Goal: Information Seeking & Learning: Find specific fact

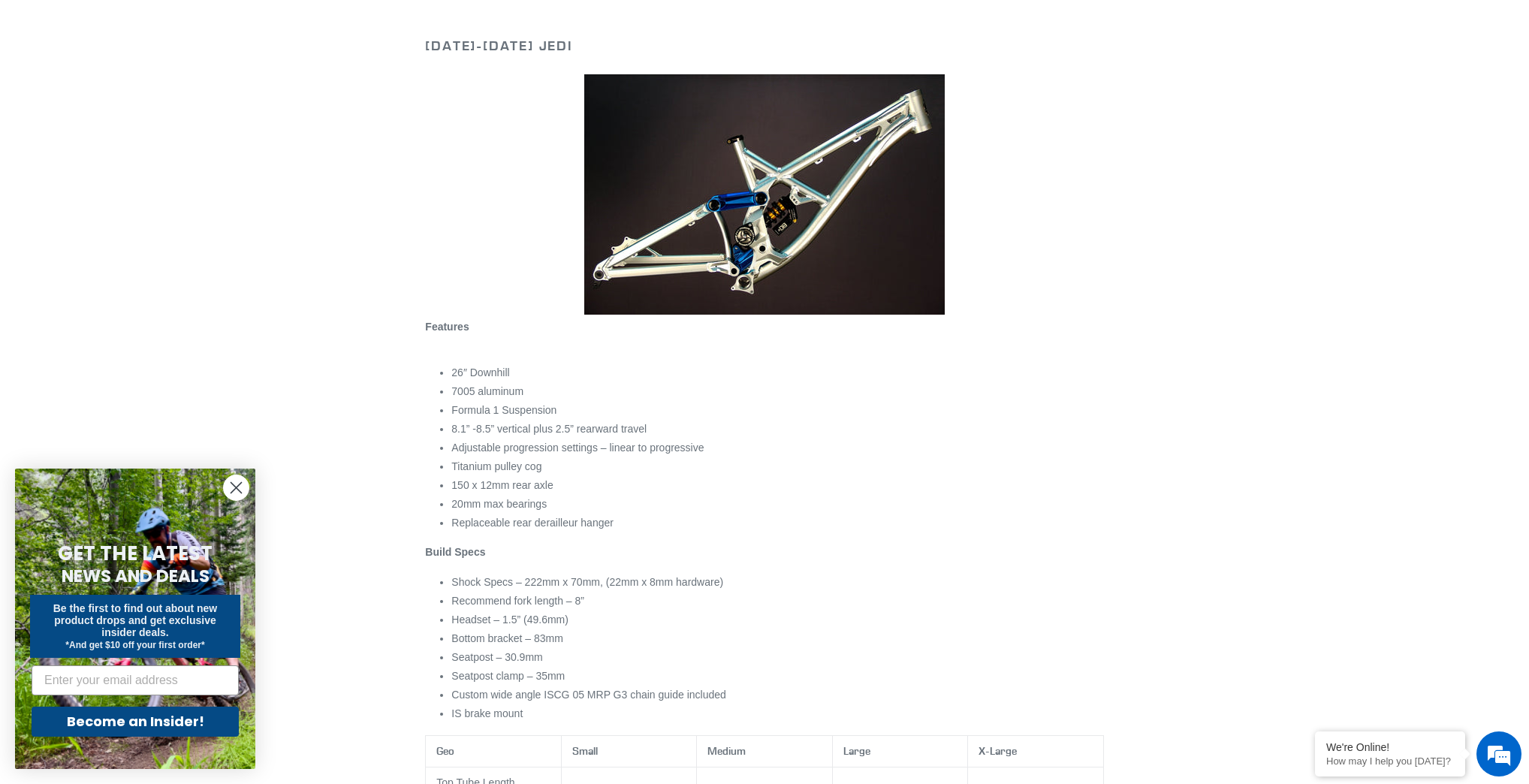
scroll to position [180, 0]
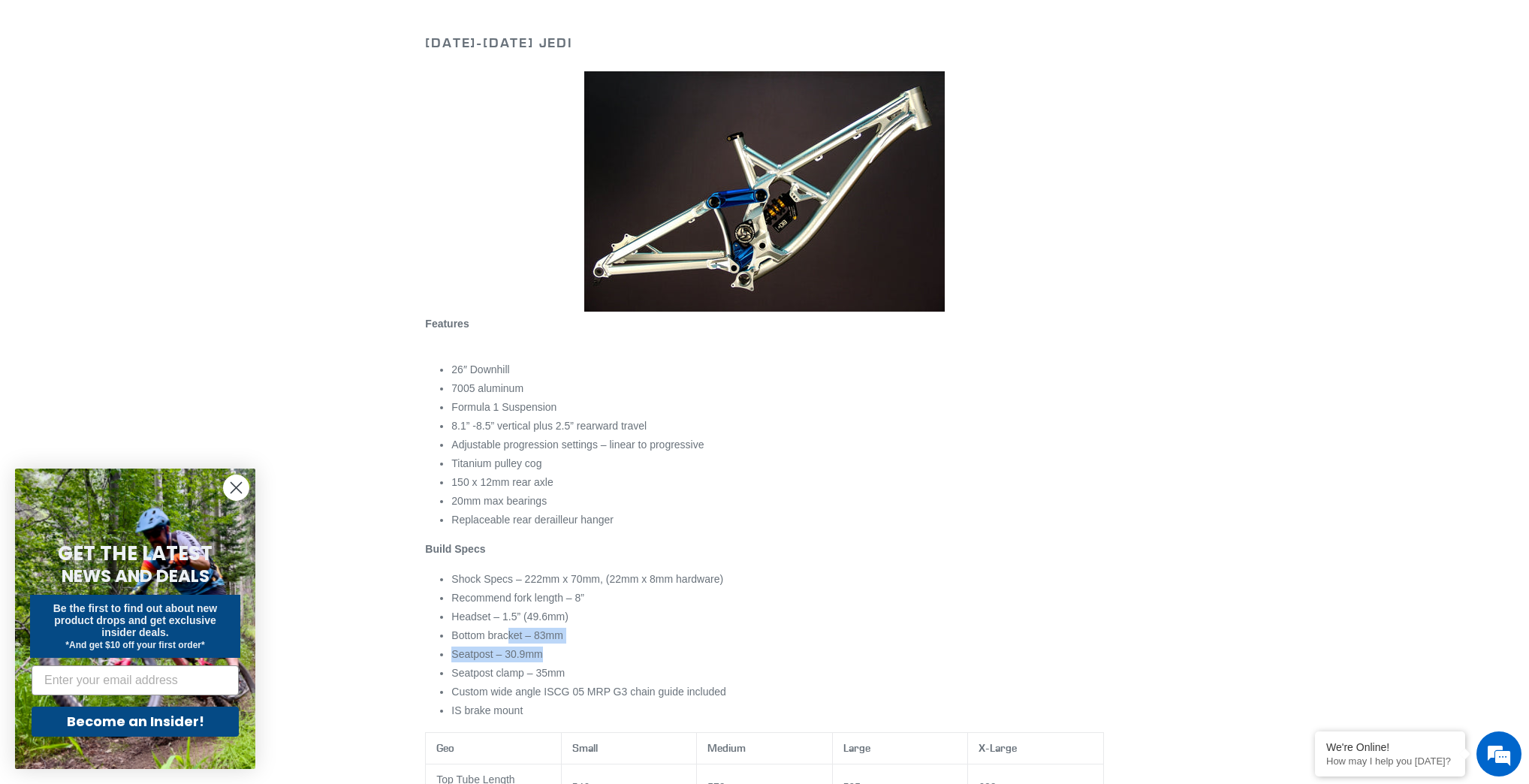
click at [612, 643] on li "Bottom bracket – 83mm" at bounding box center [777, 636] width 652 height 16
click at [488, 661] on ul "Shock Specs – 222mm x 70mm, (22mm x 8mm hardware) Recommend fork length – 8” He…" at bounding box center [777, 645] width 652 height 147
click at [556, 673] on li "Seatpost clamp – 35mm" at bounding box center [777, 673] width 652 height 16
drag, startPoint x: 519, startPoint y: 682, endPoint x: 548, endPoint y: 678, distance: 29.3
click at [543, 683] on ul "Shock Specs – 222mm x 70mm, (22mm x 8mm hardware) Recommend fork length – 8” He…" at bounding box center [777, 645] width 652 height 147
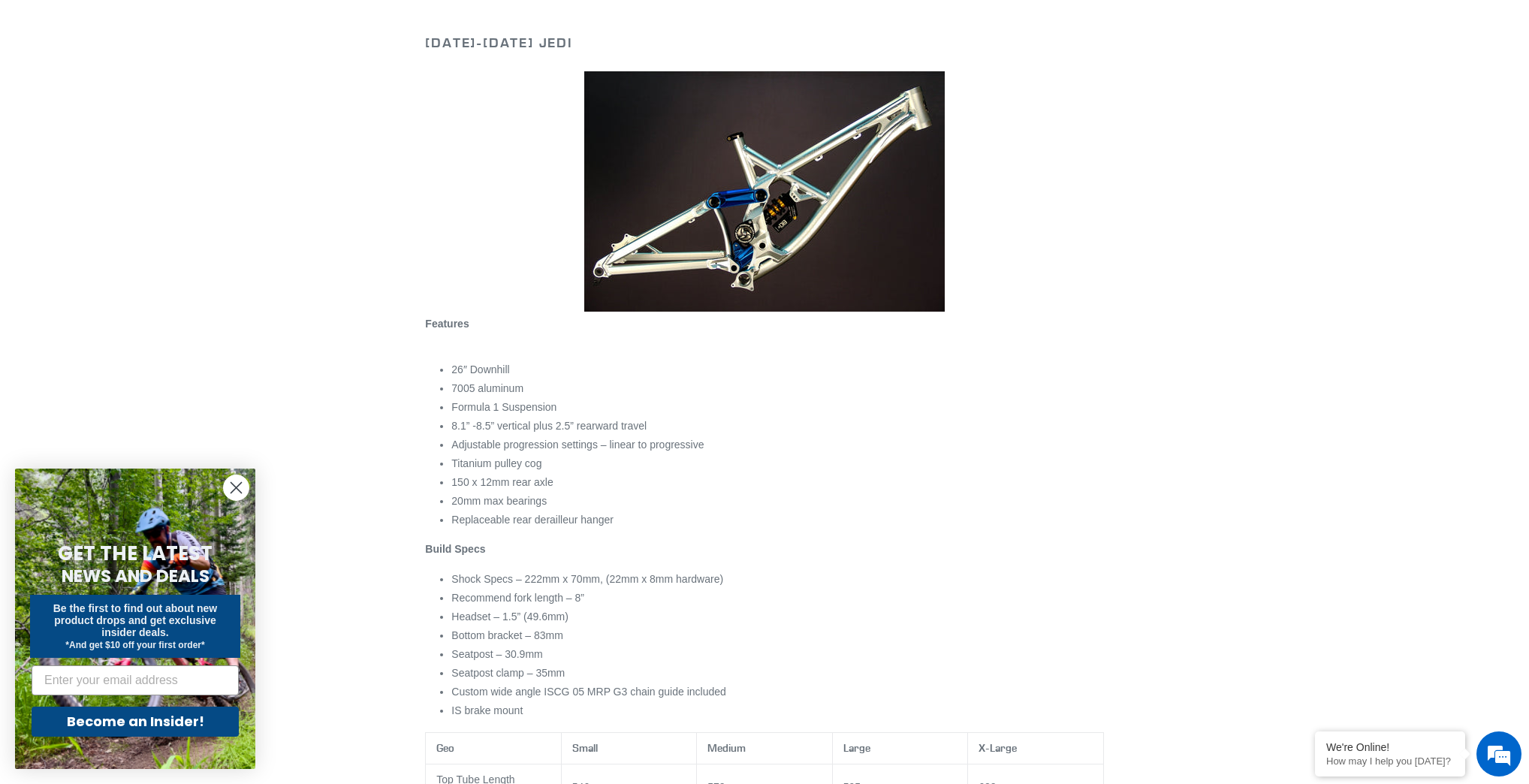
click at [442, 625] on div "Features 26″ Downhill 7005 aluminum Formula 1 Suspension 8.1” -8.5” vertical pl…" at bounding box center [764, 517] width 678 height 403
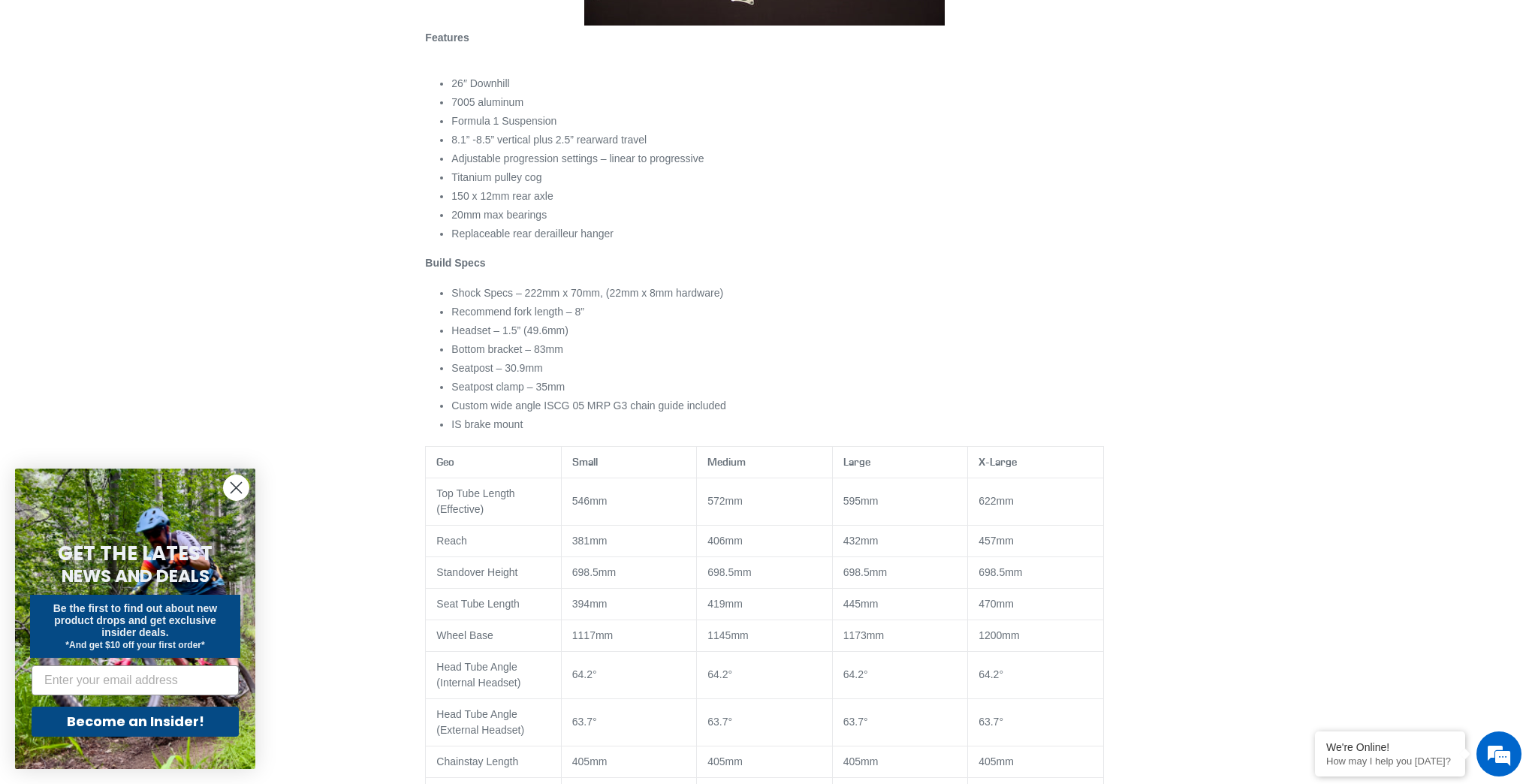
scroll to position [480, 0]
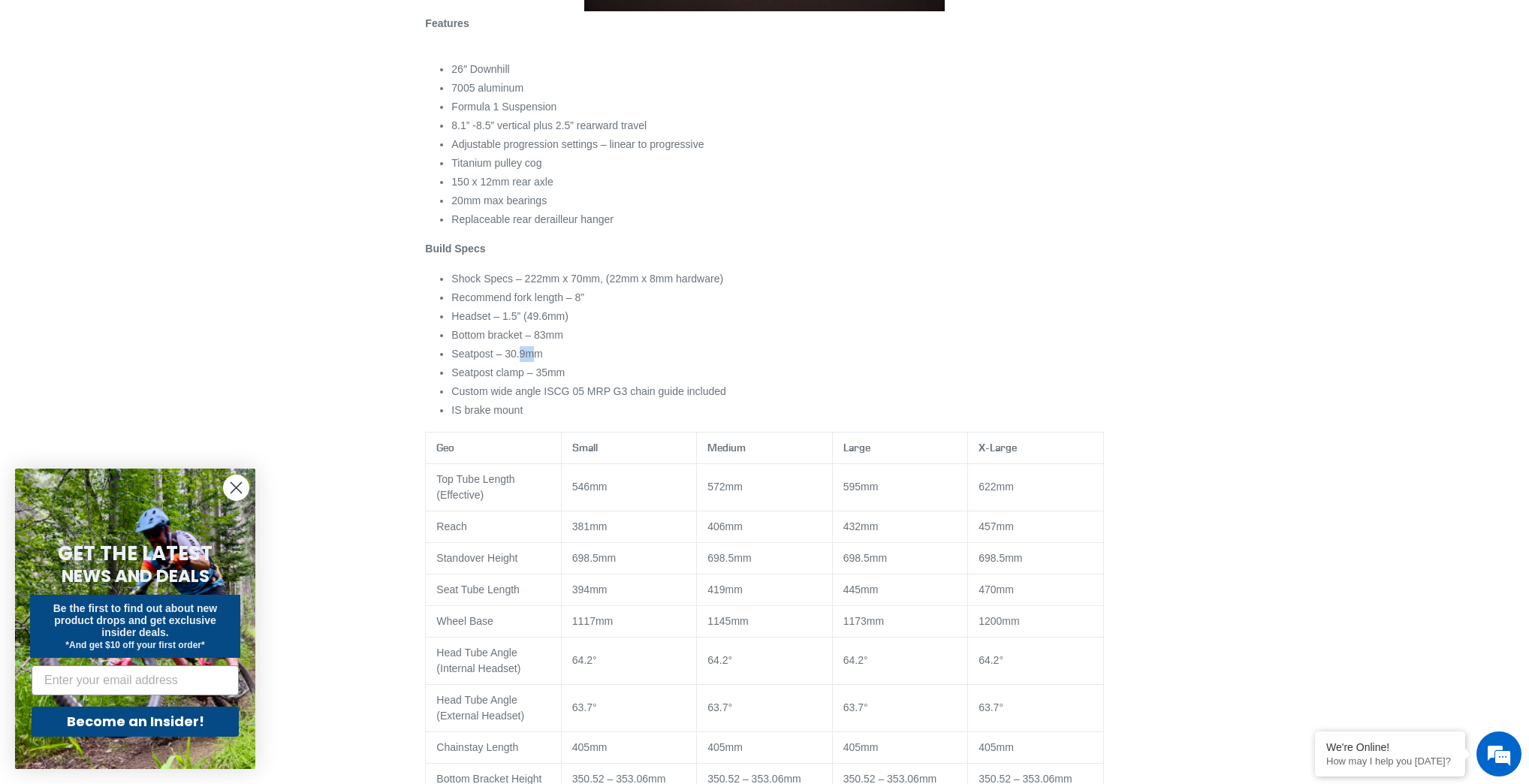
click at [531, 353] on li "Seatpost – 30.9mm" at bounding box center [777, 354] width 652 height 16
drag, startPoint x: 522, startPoint y: 392, endPoint x: 553, endPoint y: 391, distance: 31.0
click at [542, 392] on li "Custom wide angle ISCG 05 MRP G3 chain guide included" at bounding box center [777, 392] width 652 height 16
drag, startPoint x: 598, startPoint y: 388, endPoint x: 586, endPoint y: 384, distance: 12.6
click at [600, 387] on li "Custom wide angle ISCG 05 MRP G3 chain guide included" at bounding box center [777, 392] width 652 height 16
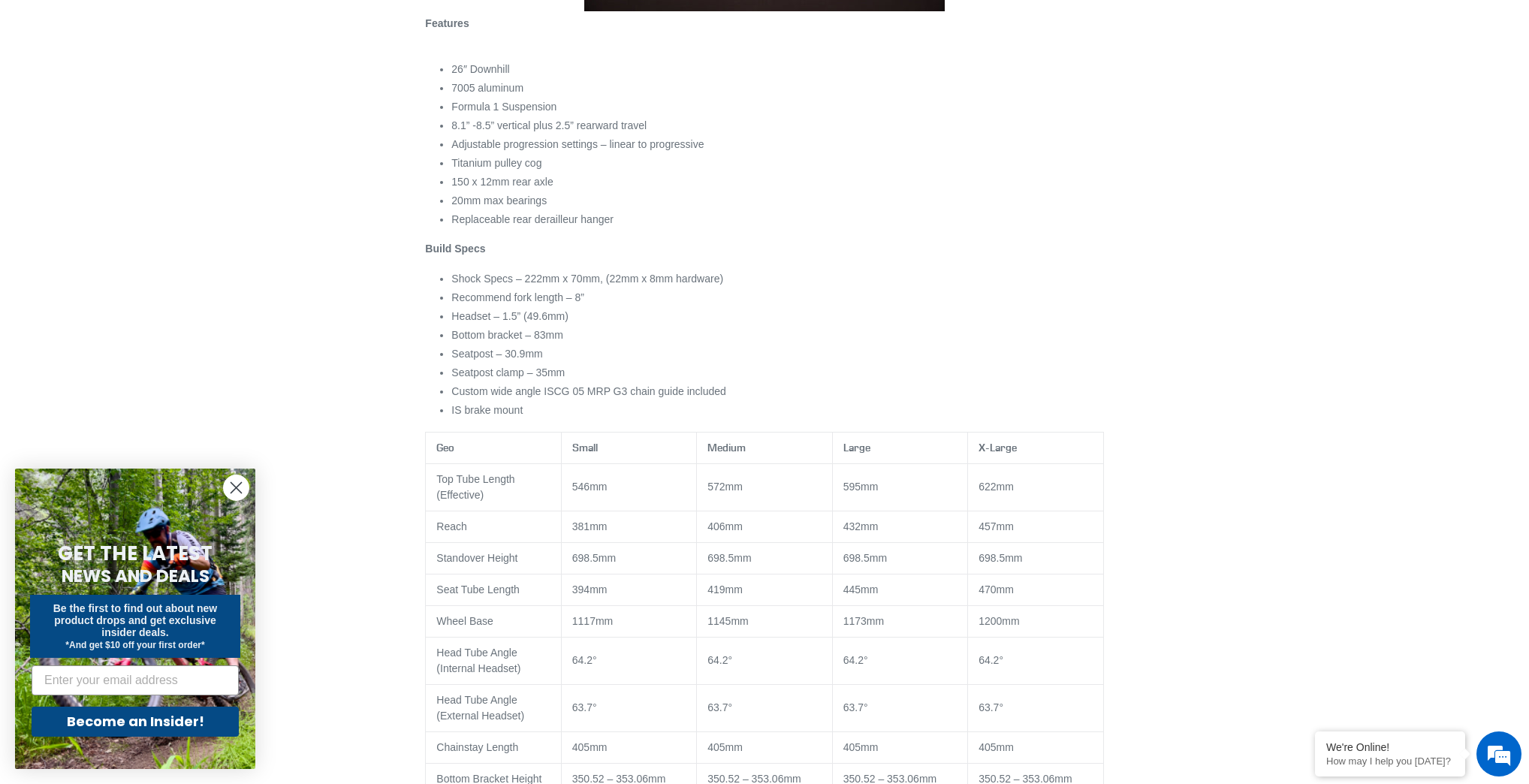
drag, startPoint x: 661, startPoint y: 489, endPoint x: 649, endPoint y: 485, distance: 12.6
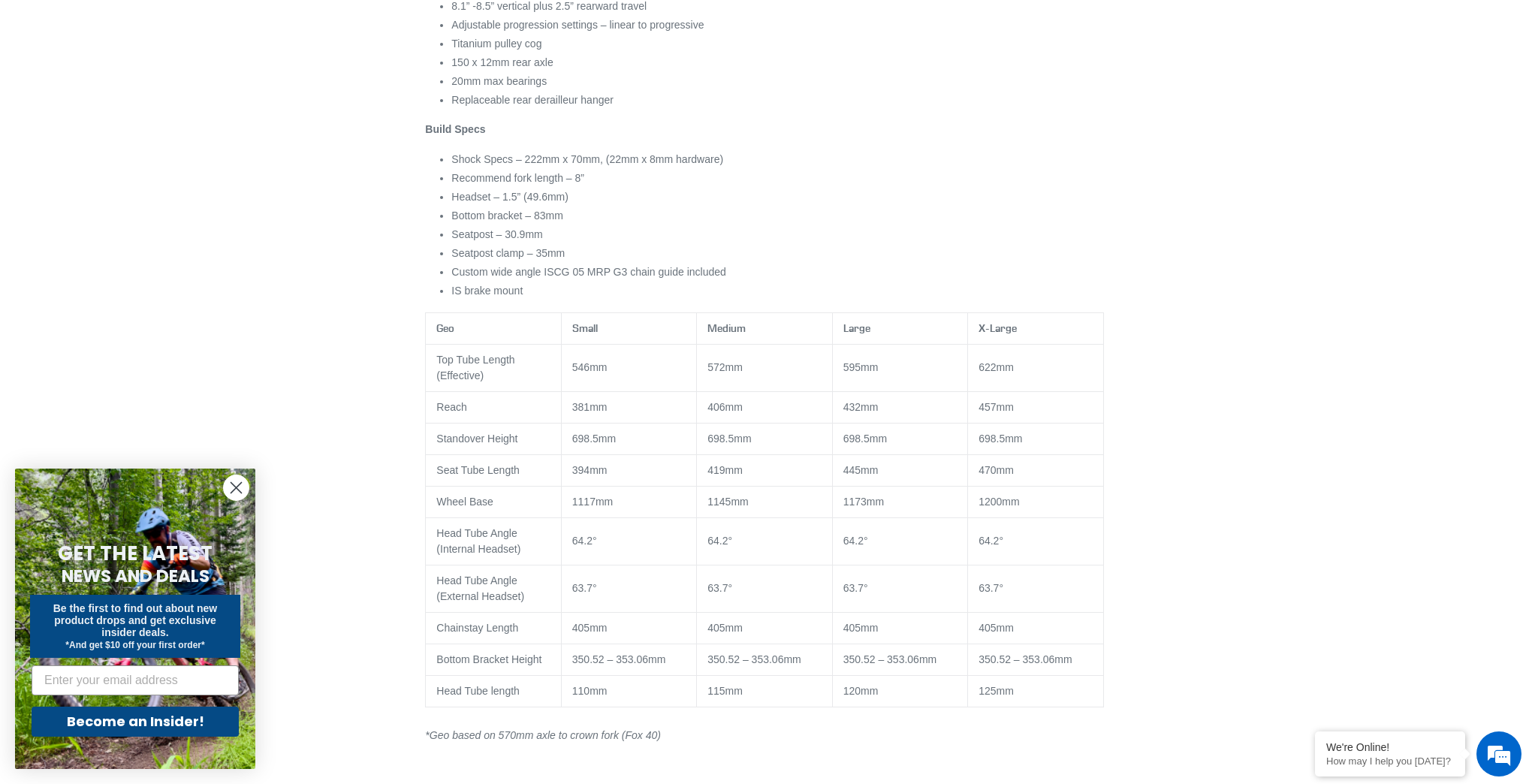
scroll to position [660, 0]
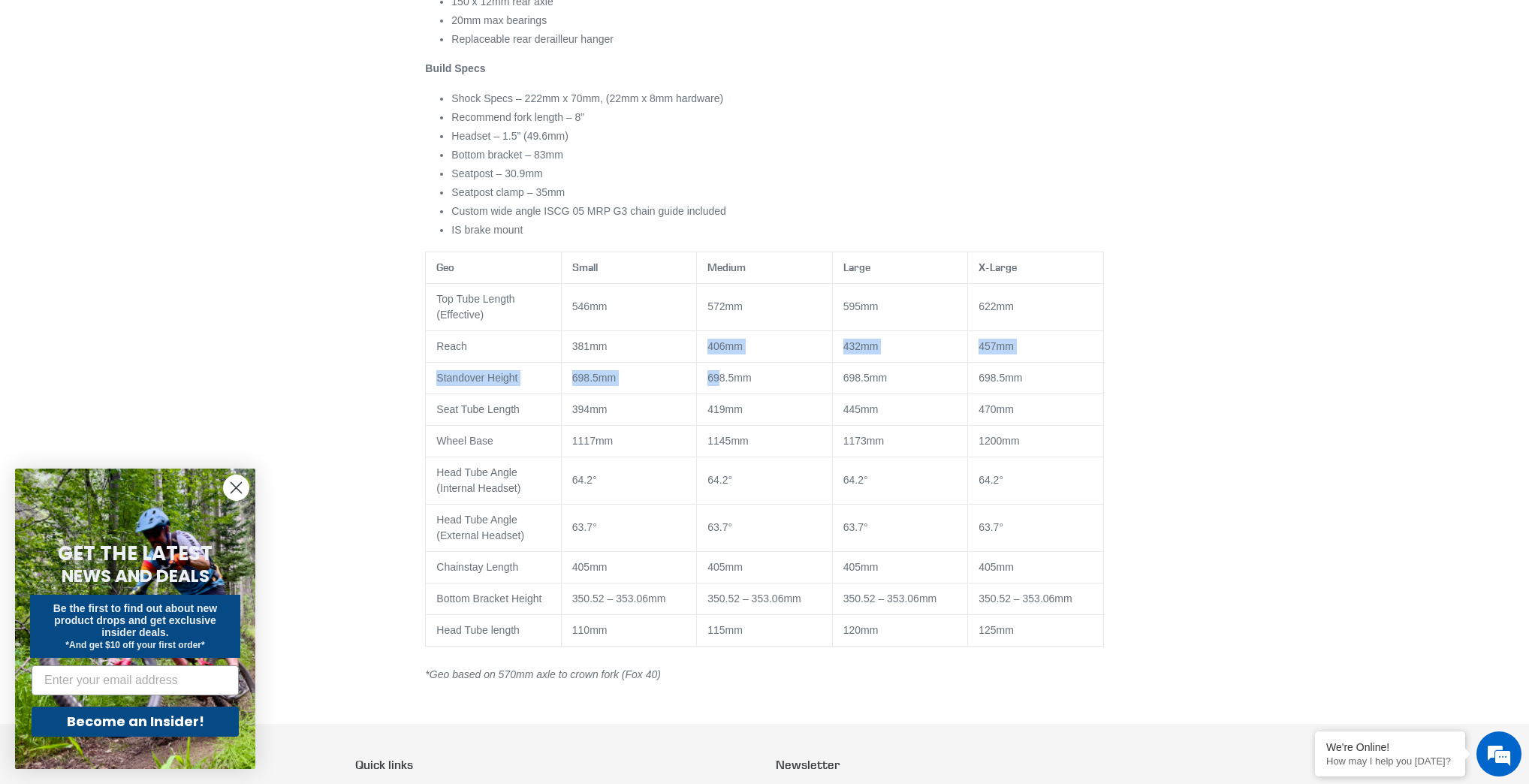
drag, startPoint x: 665, startPoint y: 353, endPoint x: 830, endPoint y: 397, distance: 170.8
click at [791, 388] on tbody "Top Tube Length (Effective) 546mm 572mm 595mm 622mm Reach 381mm 406mm 432mm 457…" at bounding box center [764, 464] width 677 height 363
drag, startPoint x: 728, startPoint y: 541, endPoint x: 859, endPoint y: 544, distance: 131.0
click at [787, 552] on tbody "Top Tube Length (Effective) 546mm 572mm 595mm 622mm Reach 381mm 406mm 432mm 457…" at bounding box center [764, 464] width 677 height 363
click at [841, 509] on td "63.7°" at bounding box center [899, 528] width 135 height 48
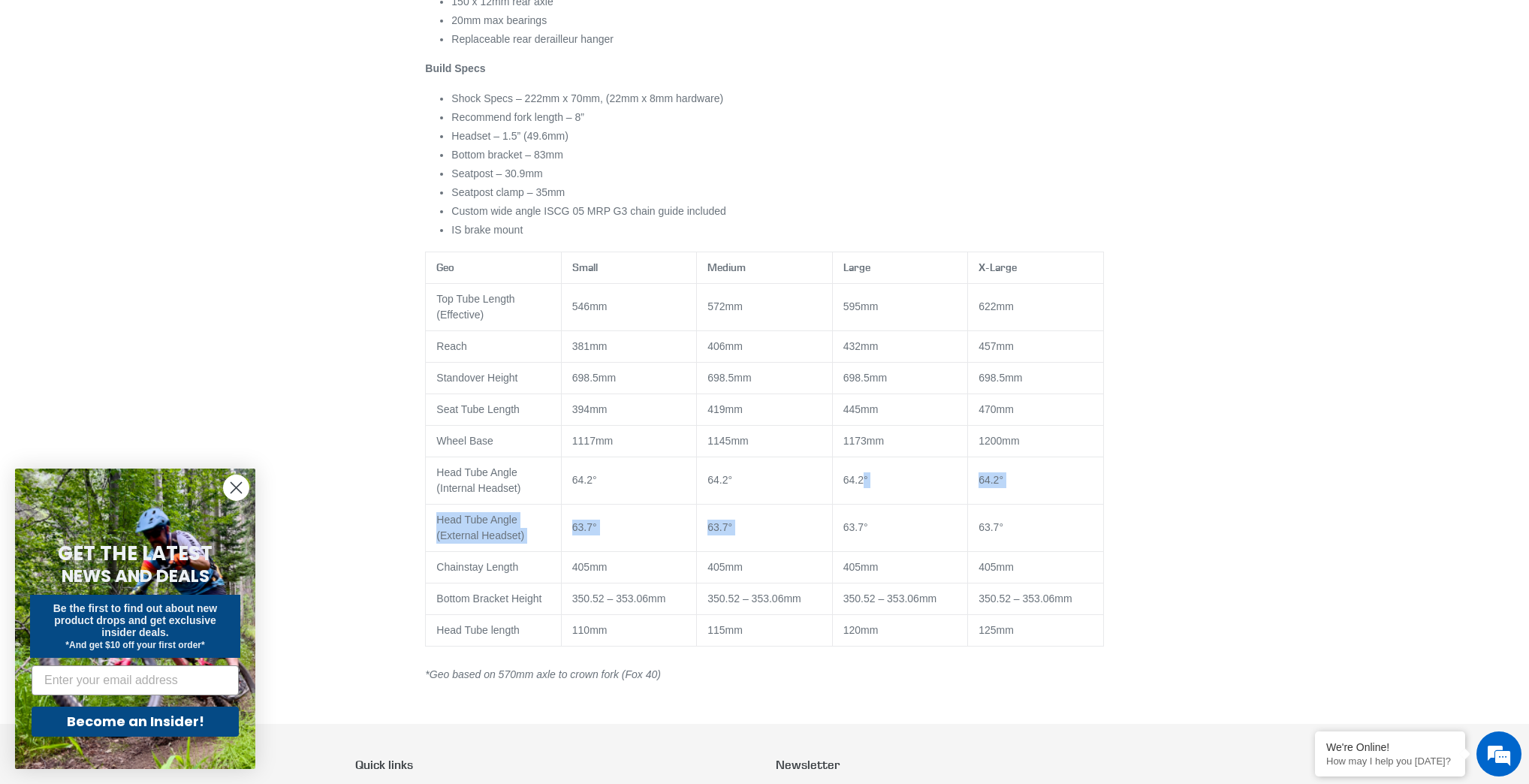
drag, startPoint x: 832, startPoint y: 506, endPoint x: 867, endPoint y: 494, distance: 37.0
click at [867, 494] on tbody "Top Tube Length (Effective) 546mm 572mm 595mm 622mm Reach 381mm 406mm 432mm 457…" at bounding box center [764, 464] width 677 height 363
click at [835, 495] on td "64.2°" at bounding box center [899, 480] width 135 height 48
drag, startPoint x: 871, startPoint y: 479, endPoint x: 907, endPoint y: 466, distance: 38.3
click at [893, 472] on td "64.2°" at bounding box center [899, 480] width 135 height 48
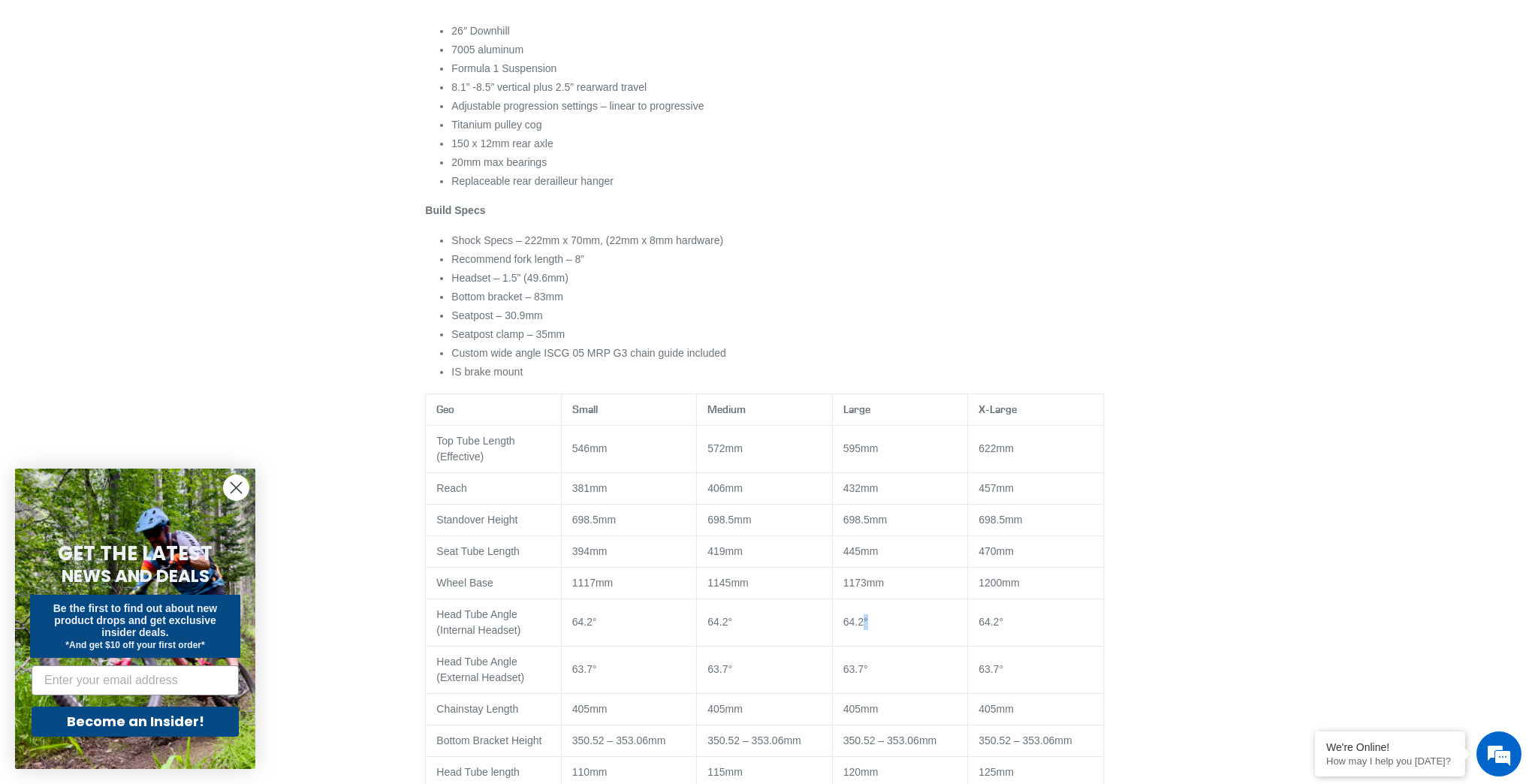
scroll to position [540, 0]
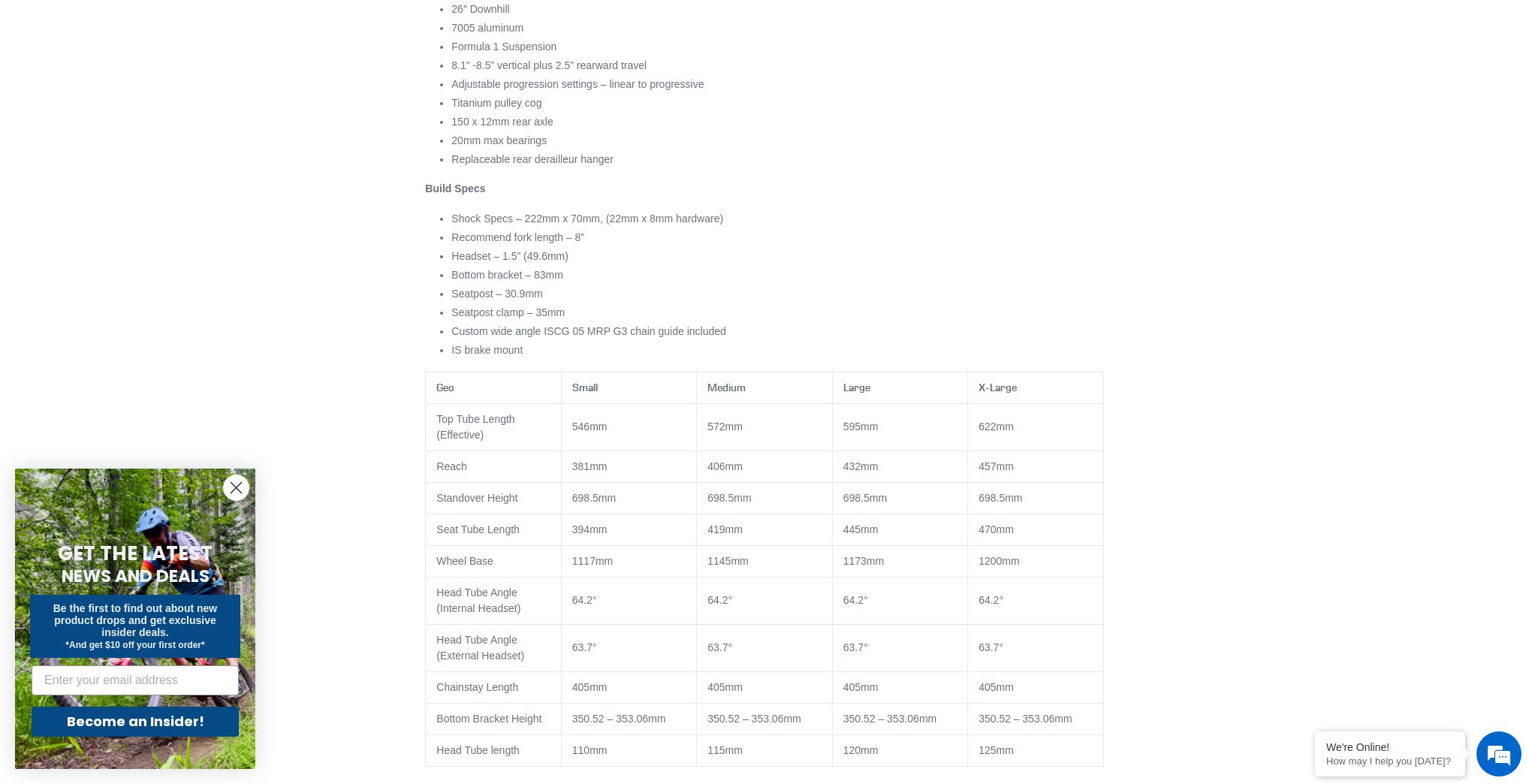
click at [853, 640] on td "63.7°" at bounding box center [899, 648] width 135 height 48
drag, startPoint x: 622, startPoint y: 714, endPoint x: 725, endPoint y: 696, distance: 104.6
click at [670, 705] on td "350.52 – 353.06mm" at bounding box center [628, 719] width 135 height 32
click at [796, 695] on td "405mm" at bounding box center [764, 687] width 135 height 32
drag, startPoint x: 1179, startPoint y: 498, endPoint x: 1139, endPoint y: 480, distance: 43.9
